Goal: Task Accomplishment & Management: Use online tool/utility

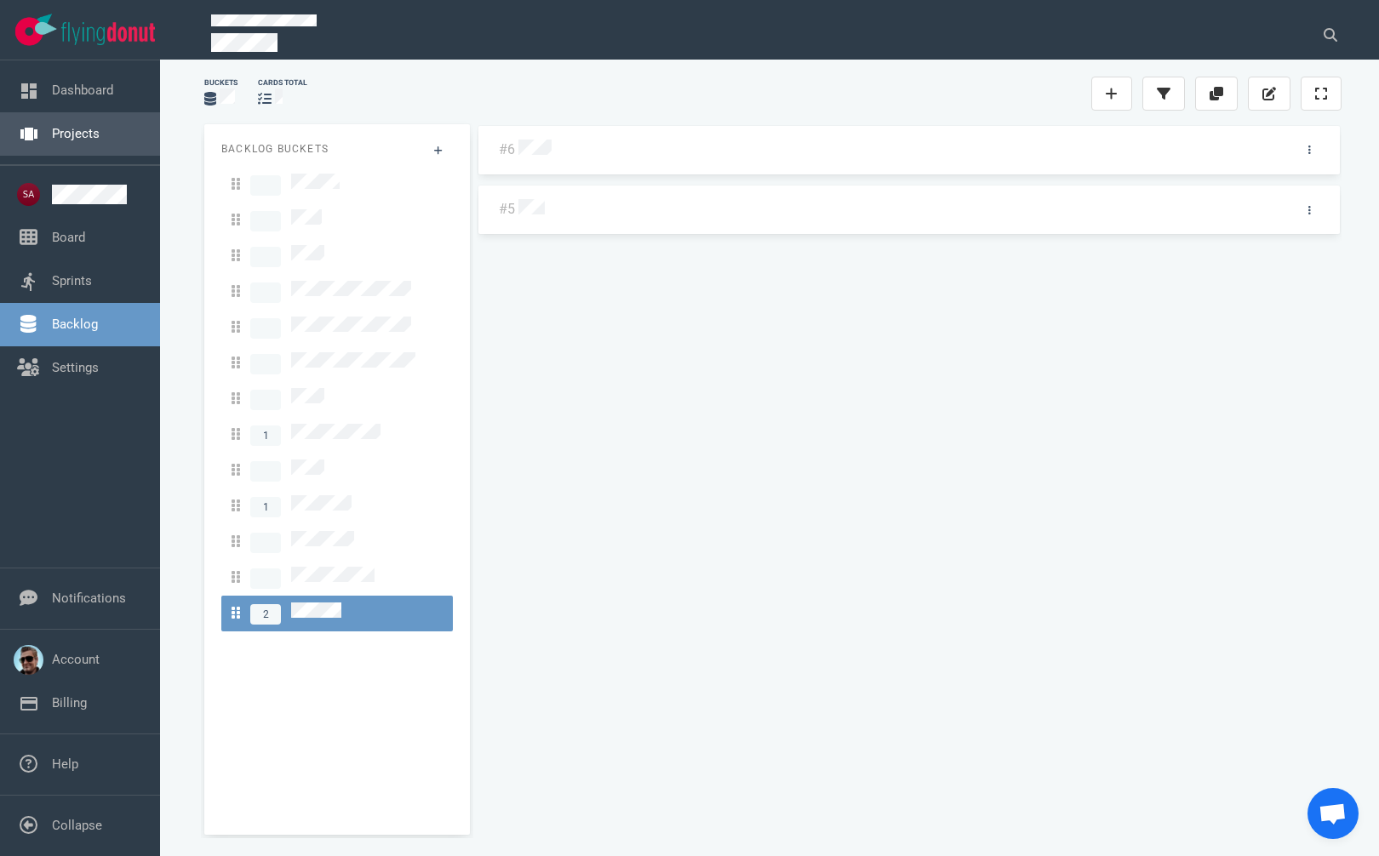
click at [67, 135] on link "Projects" at bounding box center [76, 133] width 48 height 15
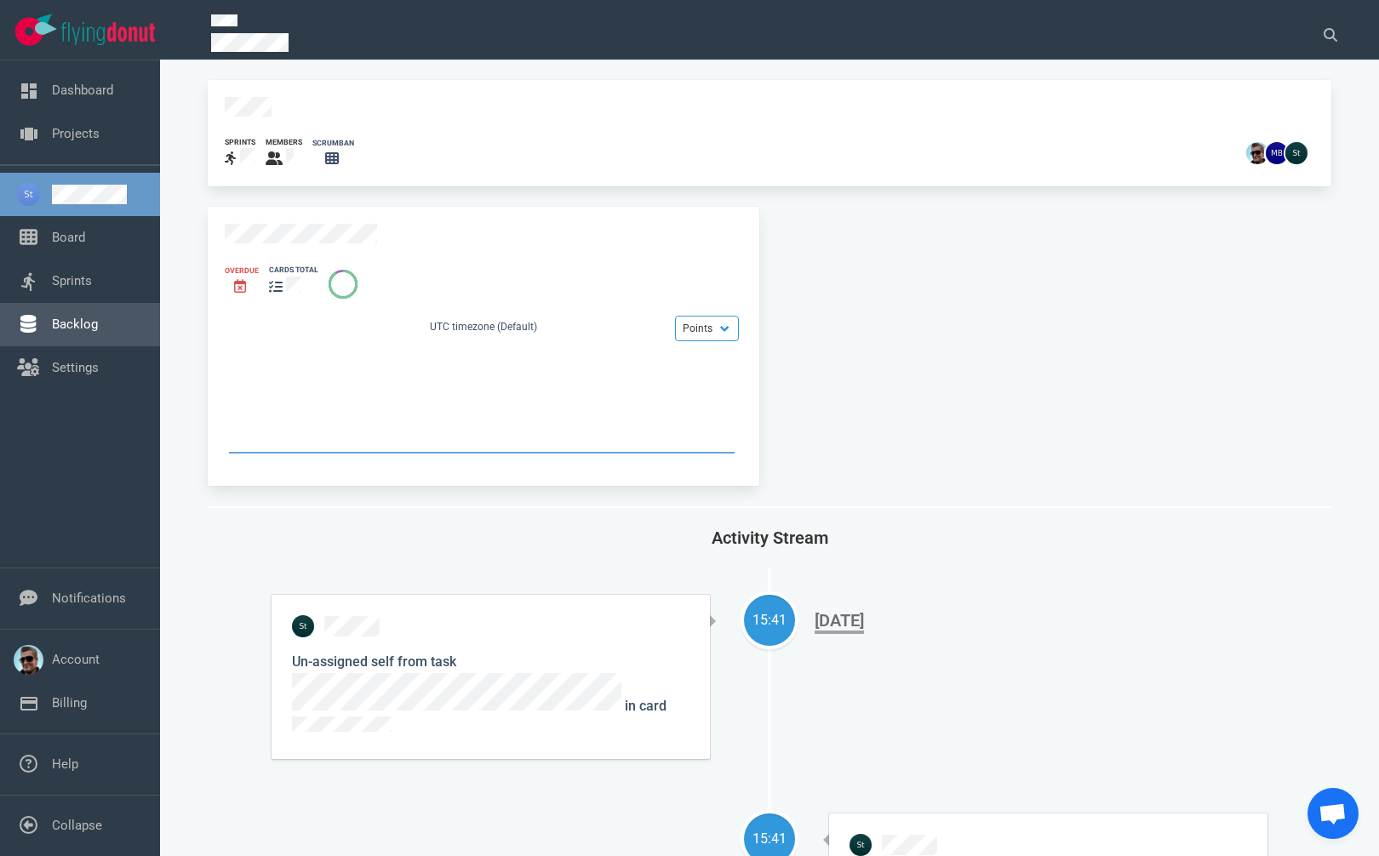
click at [64, 317] on link "Backlog" at bounding box center [75, 324] width 46 height 15
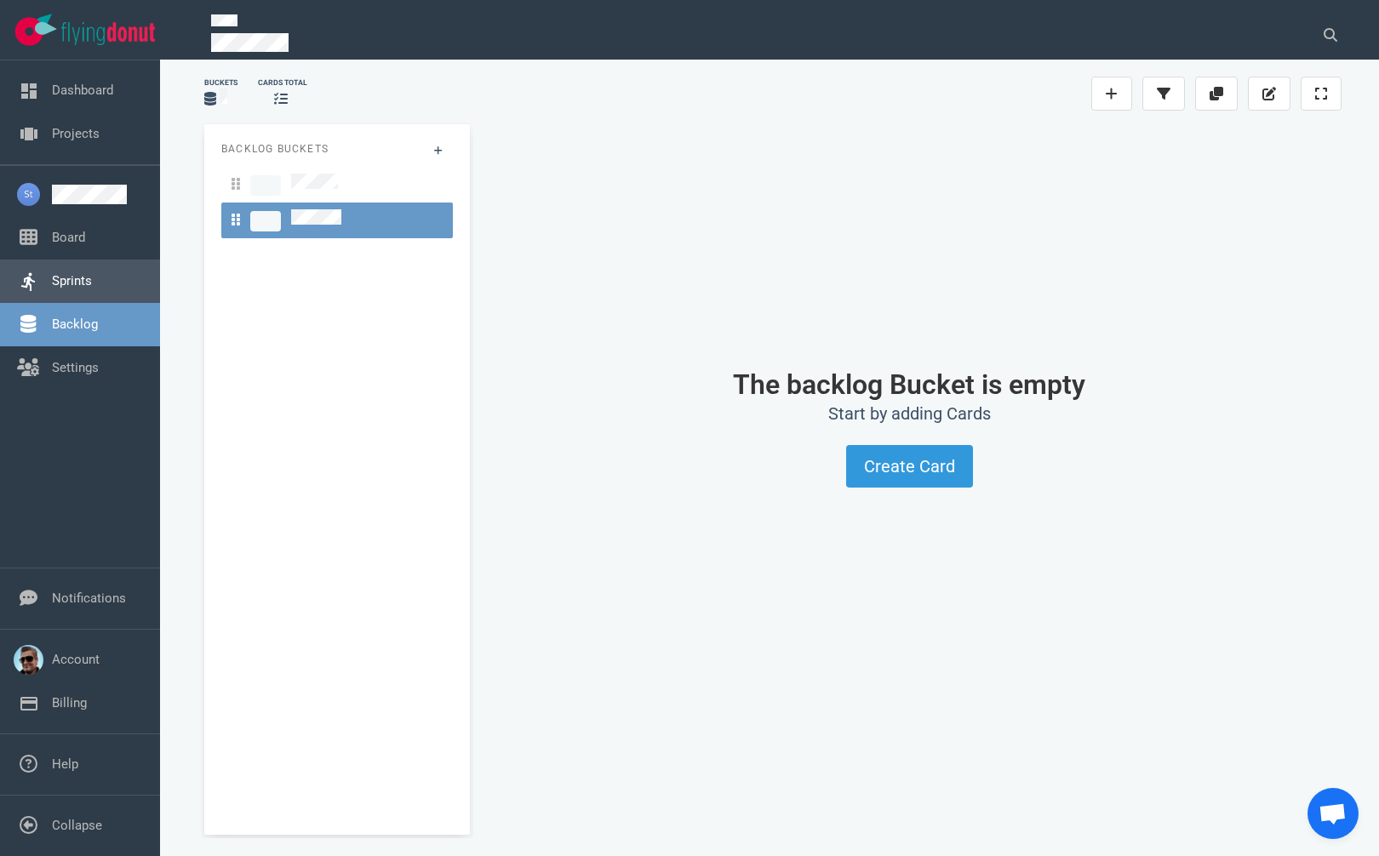
click at [61, 275] on link "Sprints" at bounding box center [72, 280] width 40 height 15
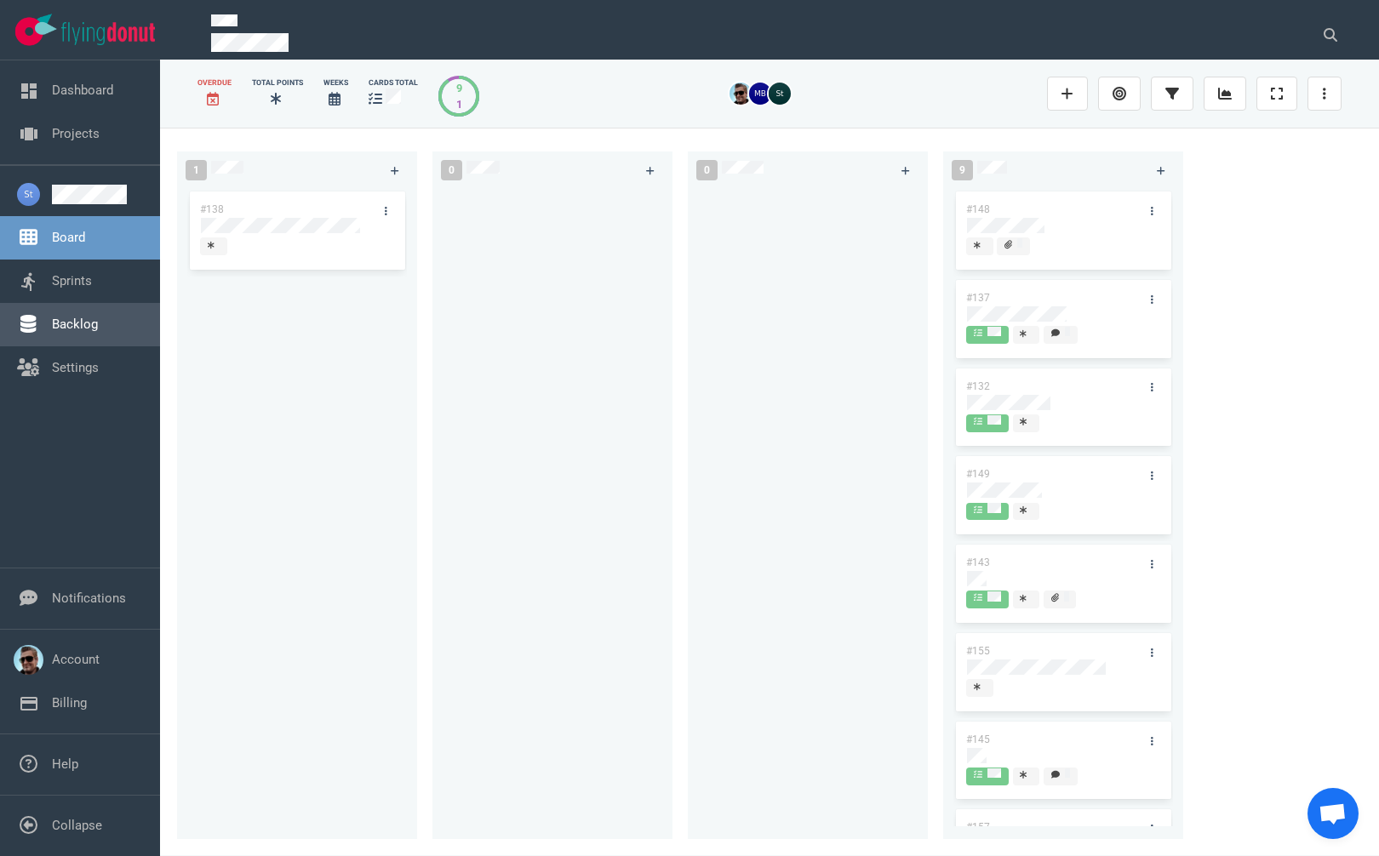
click at [85, 322] on link "Backlog" at bounding box center [75, 324] width 46 height 15
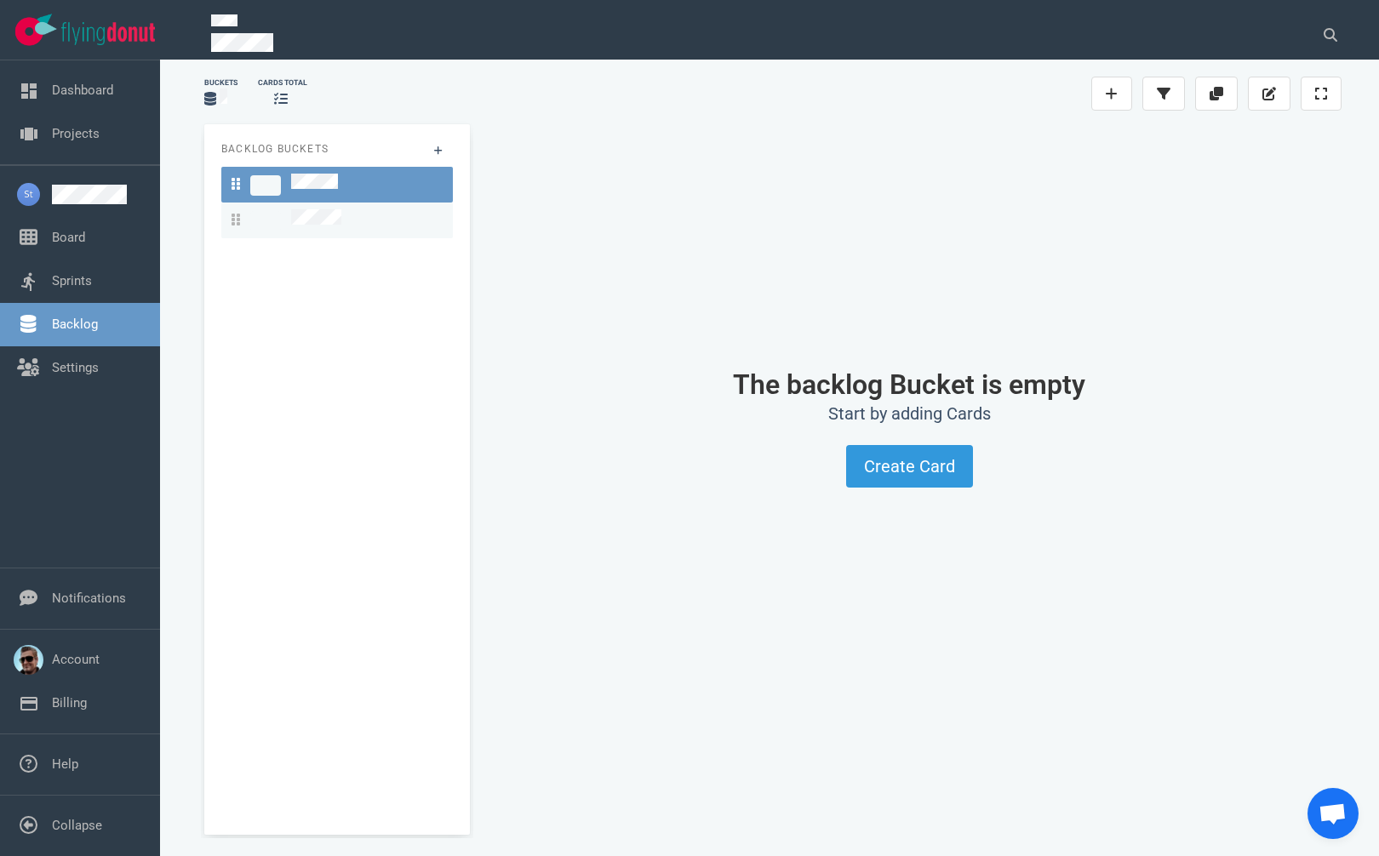
click at [344, 206] on link at bounding box center [336, 221] width 231 height 36
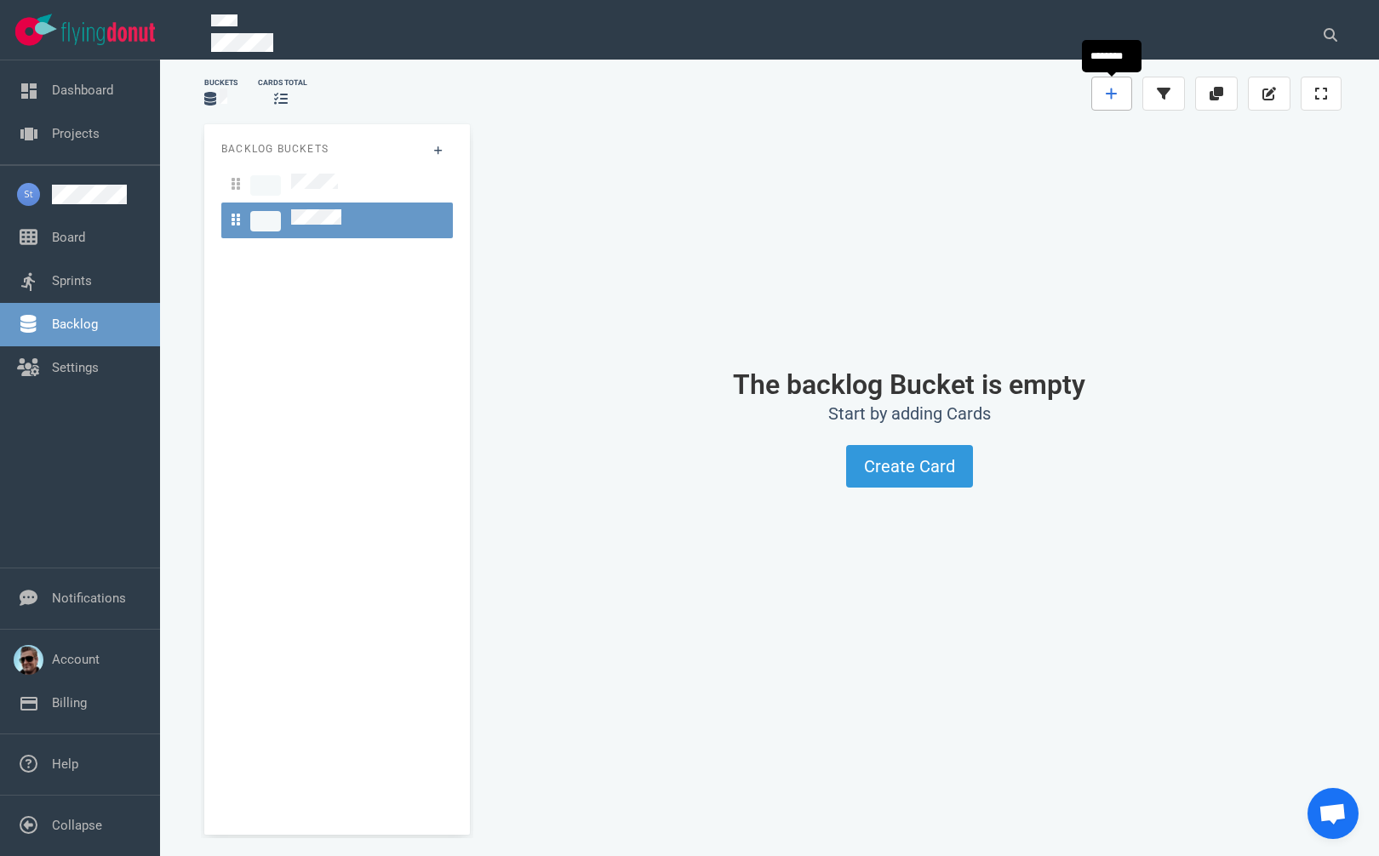
click at [1111, 86] on link at bounding box center [1111, 94] width 41 height 34
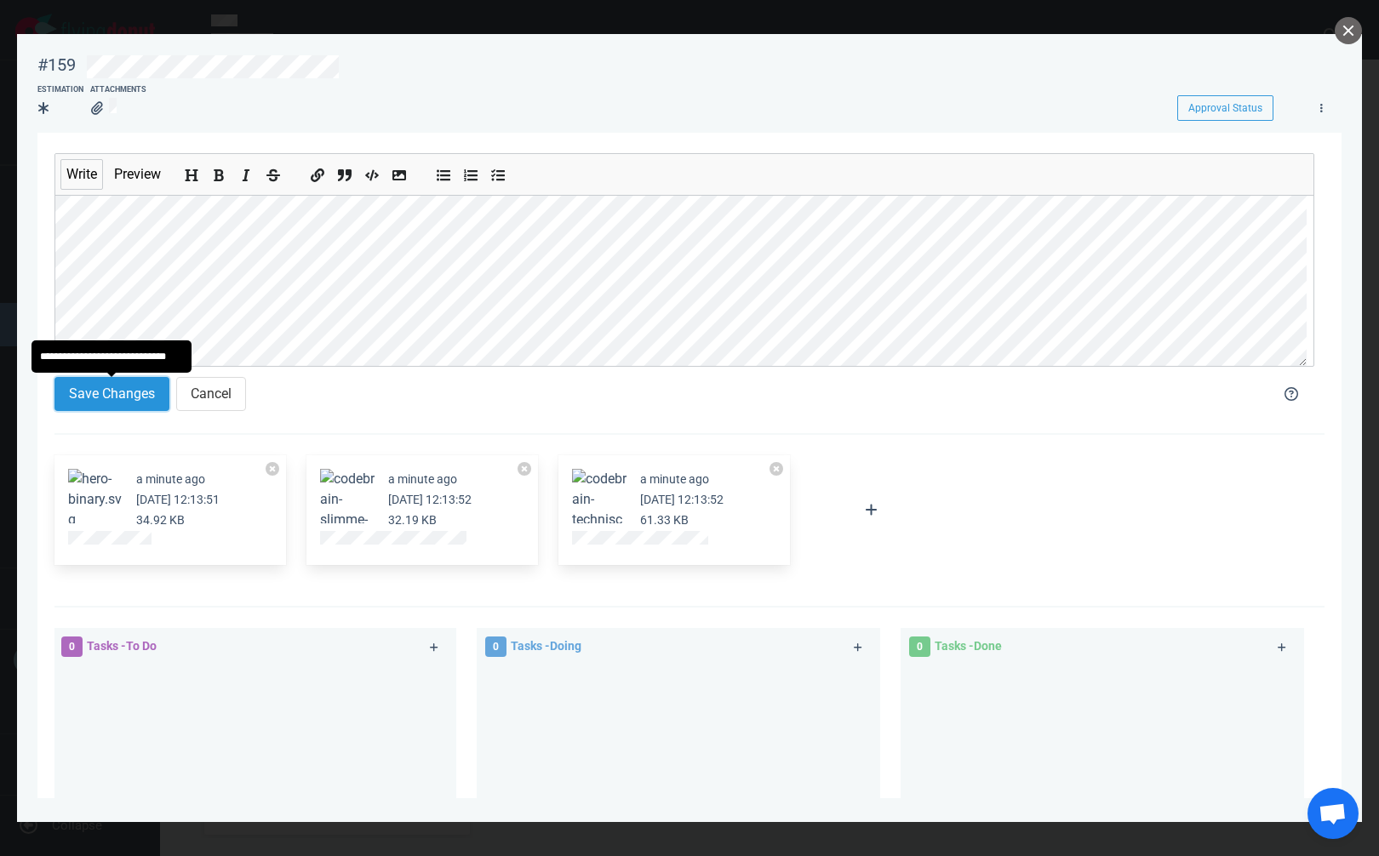
click at [147, 385] on button "Save Changes" at bounding box center [111, 394] width 115 height 34
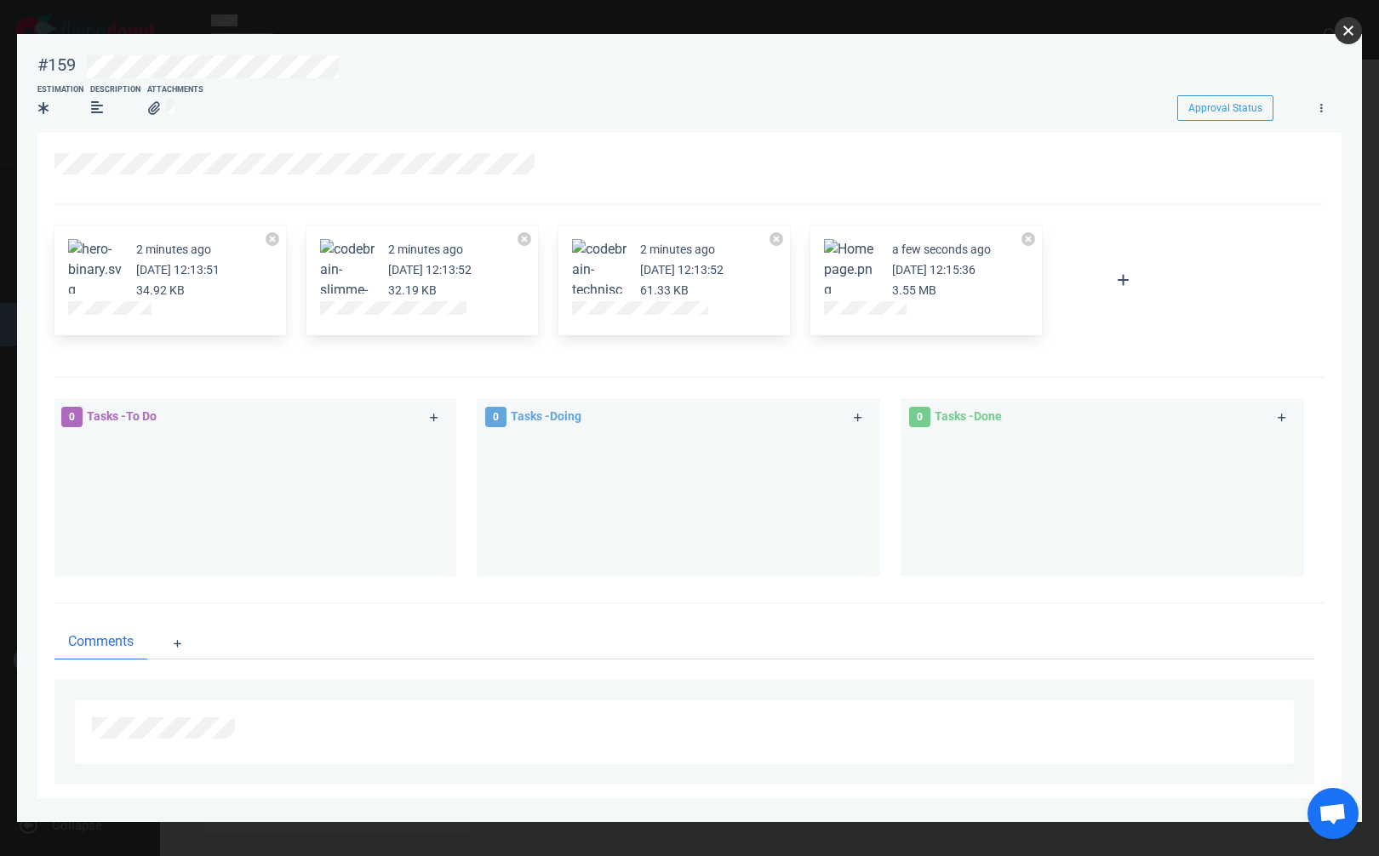
click at [1356, 36] on button "close" at bounding box center [1347, 30] width 27 height 27
click at [854, 269] on button "Zoom image" at bounding box center [851, 269] width 54 height 61
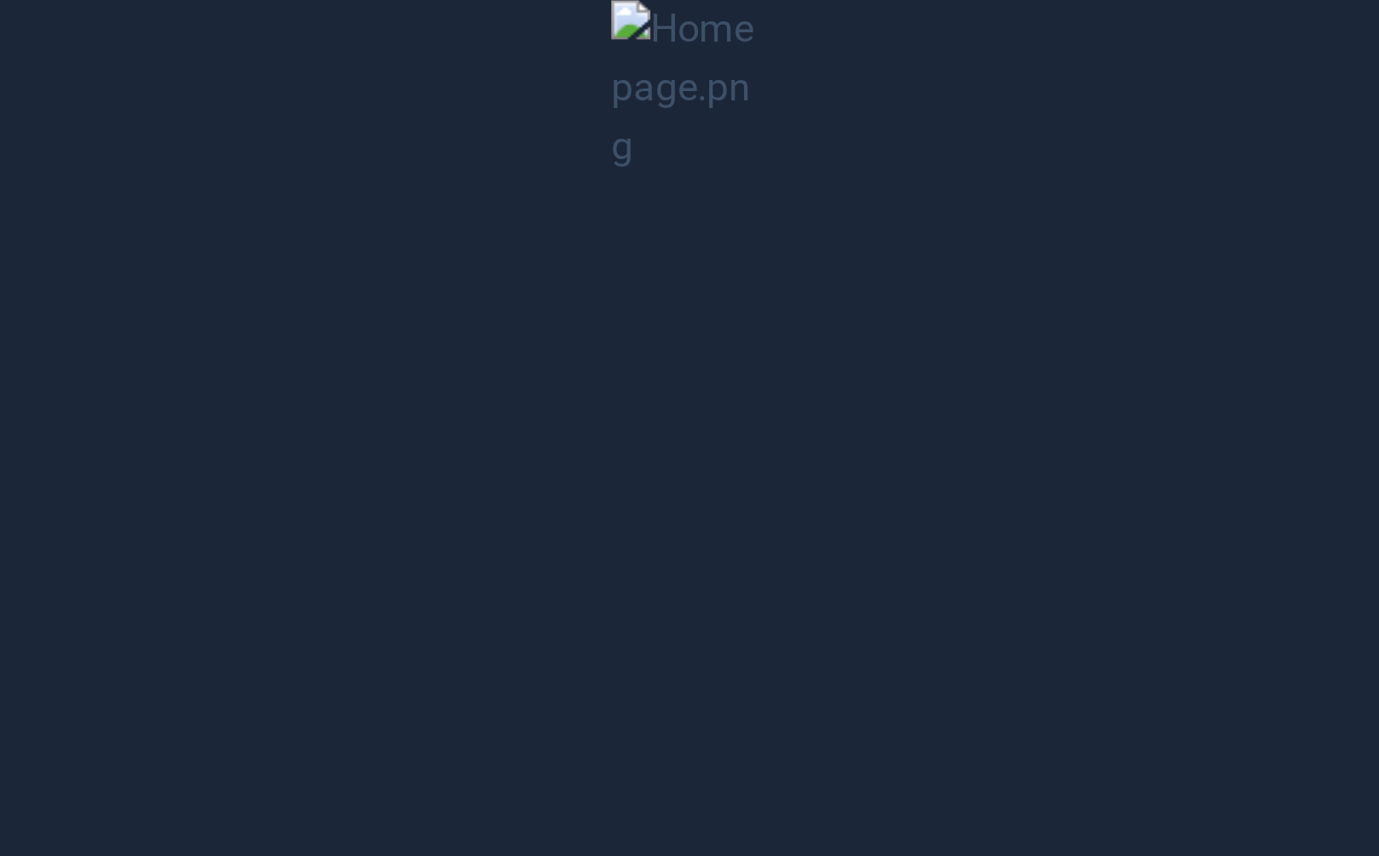
click at [843, 268] on button "Unzoom image" at bounding box center [689, 428] width 1379 height 856
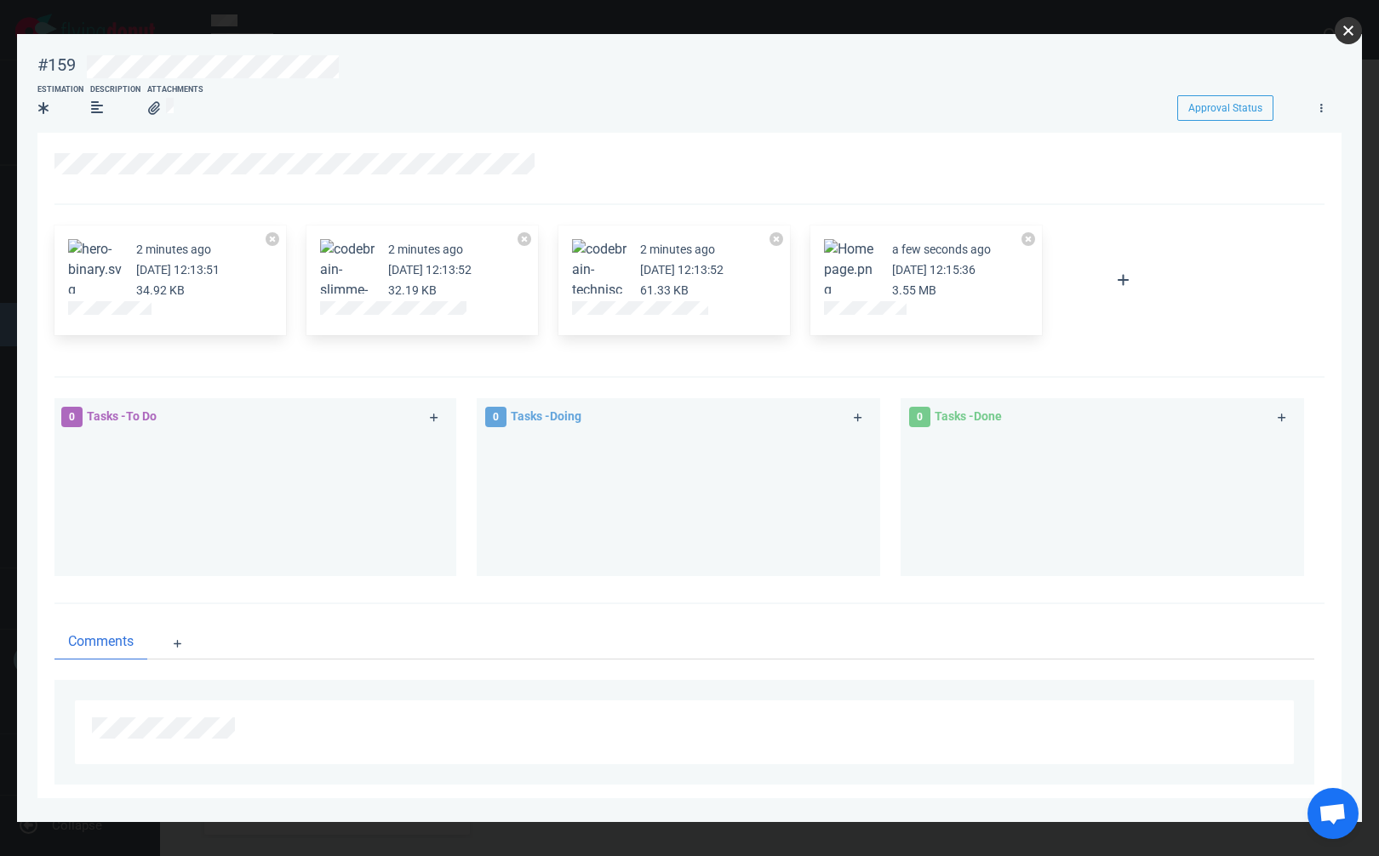
click at [1347, 40] on button "close" at bounding box center [1347, 30] width 27 height 27
